Goal: Leave review/rating: Share an evaluation or opinion about a product, service, or content

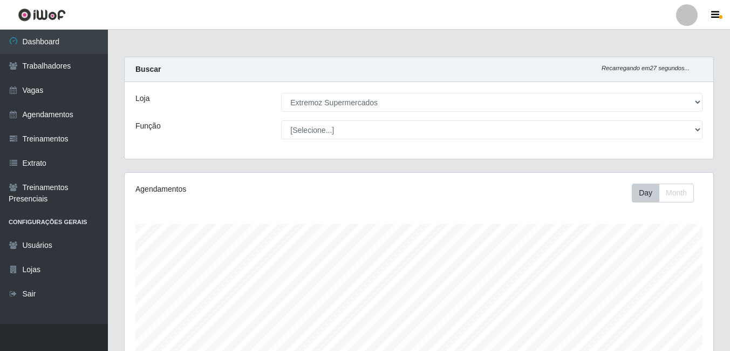
select select "519"
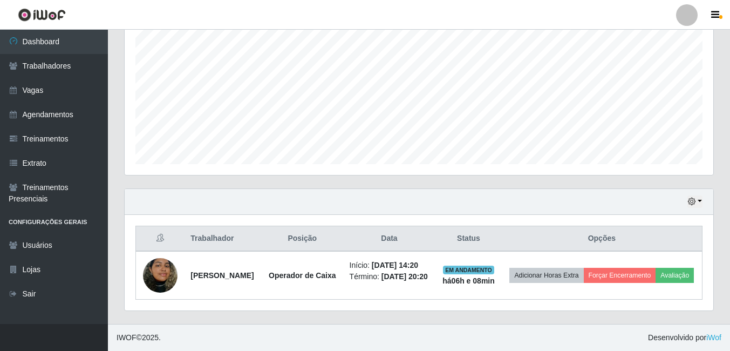
scroll to position [224, 589]
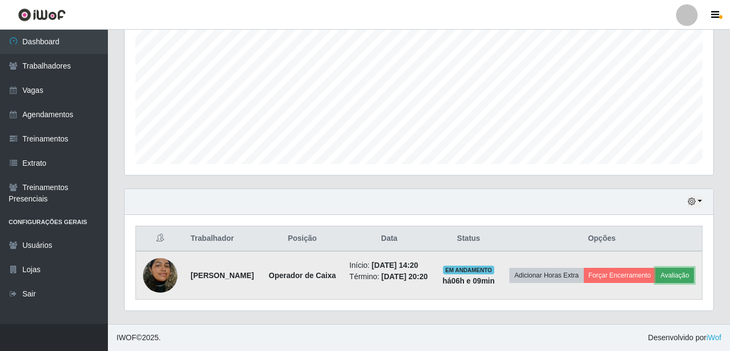
click at [656, 280] on button "Avaliação" at bounding box center [675, 275] width 38 height 15
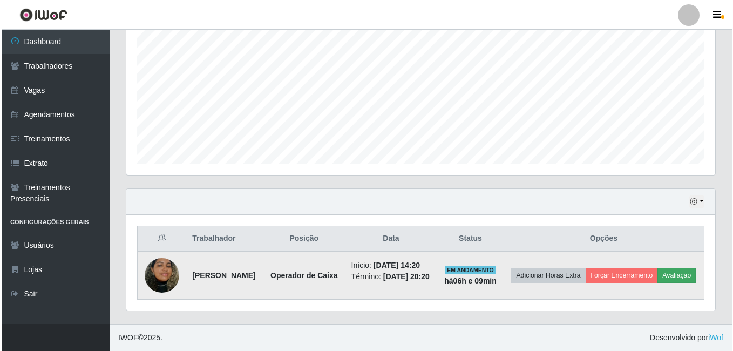
scroll to position [224, 584]
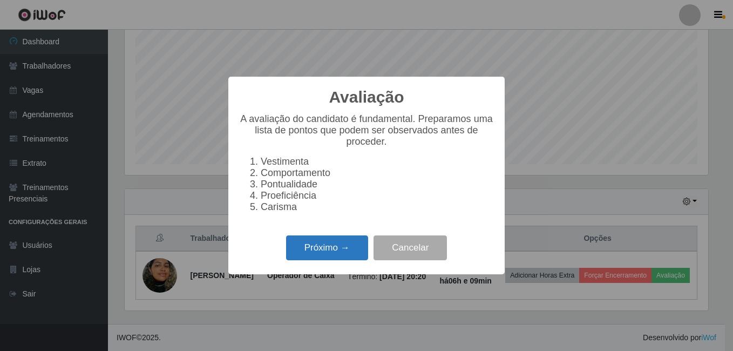
click at [313, 255] on button "Próximo →" at bounding box center [327, 247] width 82 height 25
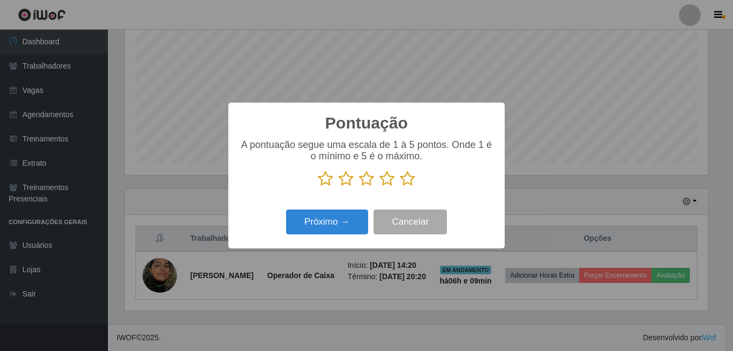
scroll to position [539556, 539197]
click at [325, 179] on icon at bounding box center [325, 179] width 15 height 16
click at [318, 187] on input "radio" at bounding box center [318, 187] width 0 height 0
click at [325, 221] on button "Próximo →" at bounding box center [327, 221] width 82 height 25
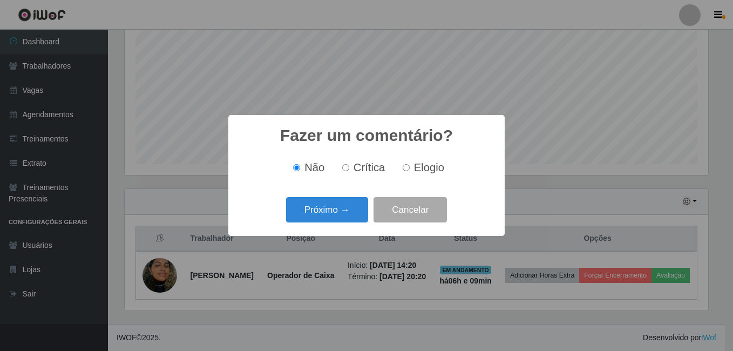
drag, startPoint x: 348, startPoint y: 169, endPoint x: 348, endPoint y: 197, distance: 27.5
click at [347, 169] on input "Crítica" at bounding box center [345, 167] width 7 height 7
radio input "true"
click at [348, 206] on button "Próximo →" at bounding box center [327, 209] width 82 height 25
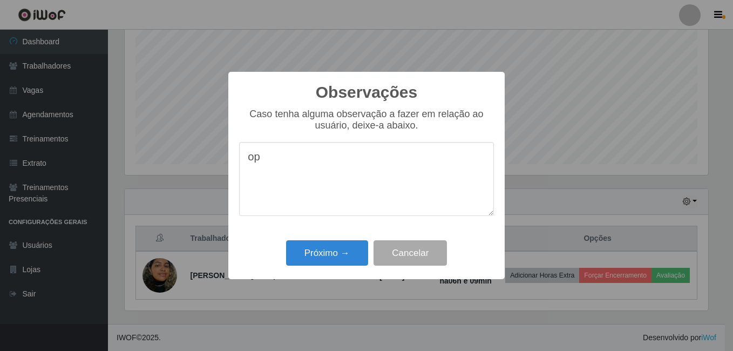
type textarea "o"
type textarea "a mesma não possui experiência,"
drag, startPoint x: 417, startPoint y: 166, endPoint x: 128, endPoint y: 129, distance: 291.7
click at [128, 129] on div "Observações × Caso tenha alguma observação a fazer em relação ao usuário, deixe…" at bounding box center [366, 175] width 733 height 351
click at [309, 241] on div "Próximo → Cancelar" at bounding box center [366, 253] width 255 height 31
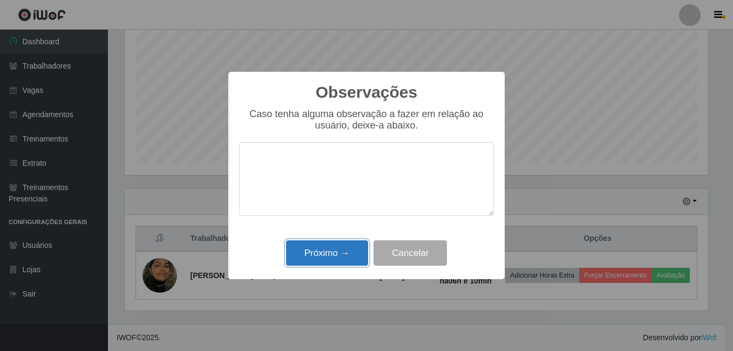
click at [311, 242] on button "Próximo →" at bounding box center [327, 252] width 82 height 25
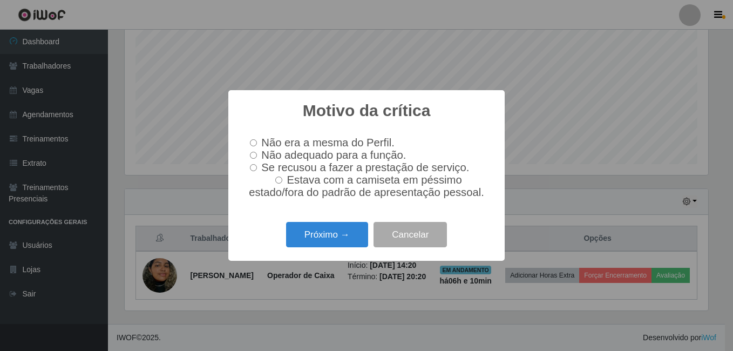
click at [249, 155] on label "Não adequado para a função." at bounding box center [326, 155] width 160 height 12
click at [250, 155] on input "Não adequado para a função." at bounding box center [253, 155] width 7 height 7
radio input "true"
click at [317, 238] on button "Próximo →" at bounding box center [327, 234] width 82 height 25
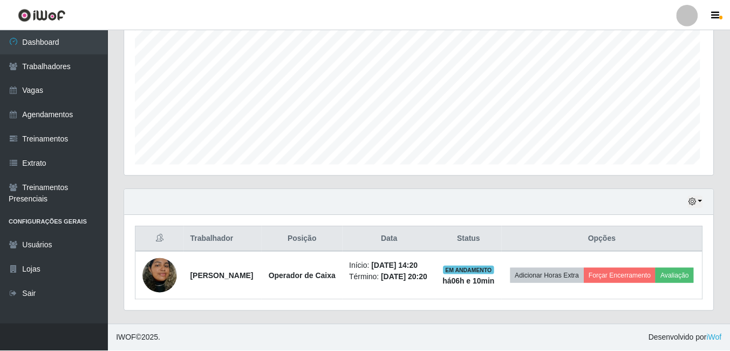
scroll to position [224, 589]
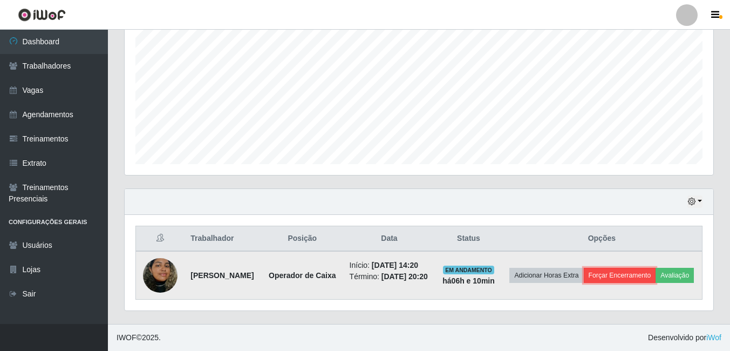
click at [637, 268] on button "Forçar Encerramento" at bounding box center [620, 275] width 72 height 15
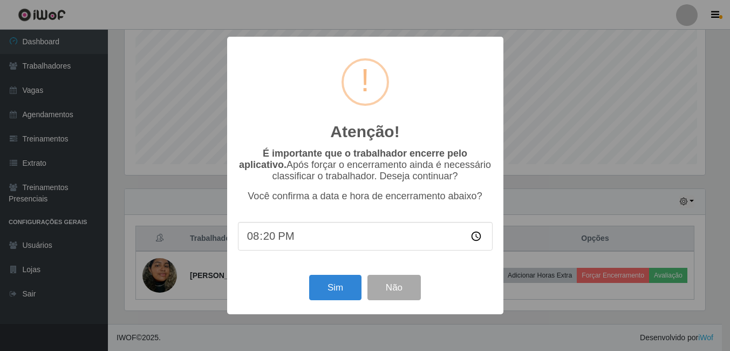
scroll to position [224, 584]
click at [333, 297] on button "Sim" at bounding box center [336, 287] width 52 height 25
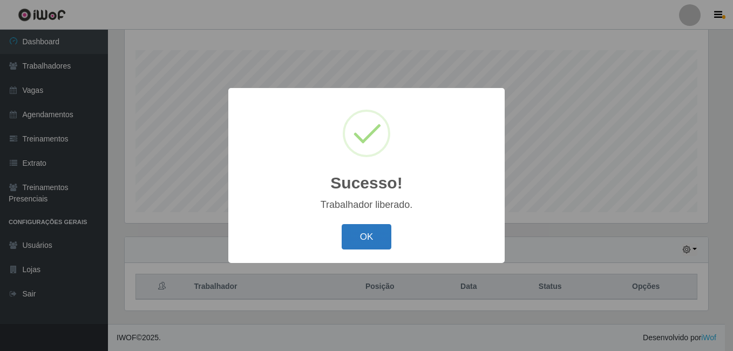
click at [359, 241] on button "OK" at bounding box center [367, 236] width 50 height 25
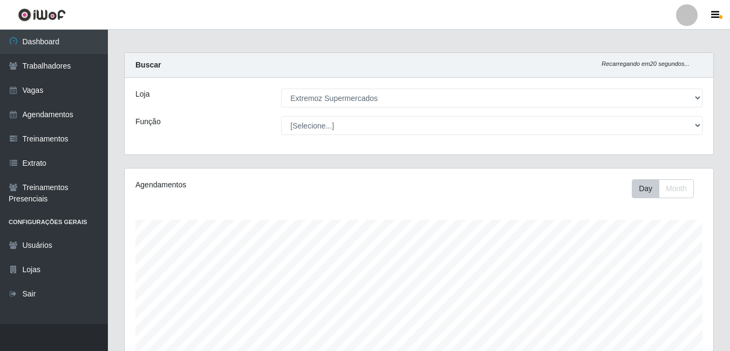
scroll to position [0, 0]
